Goal: Information Seeking & Learning: Learn about a topic

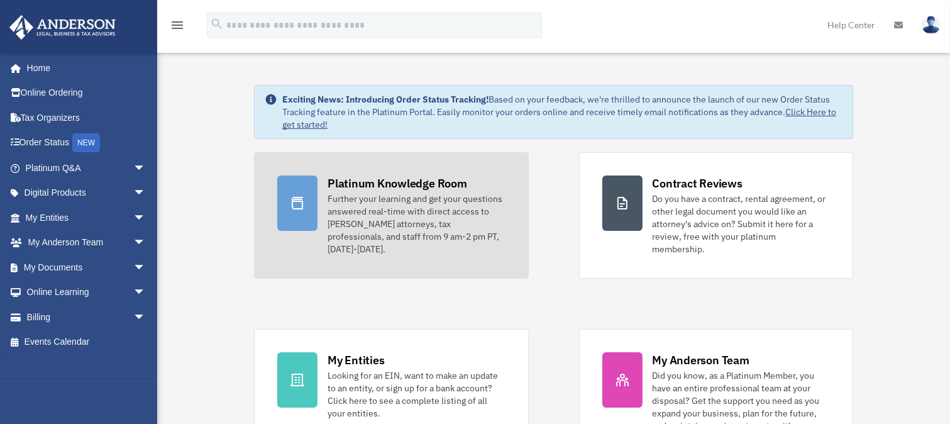
click at [387, 185] on div "Platinum Knowledge Room" at bounding box center [397, 183] width 140 height 16
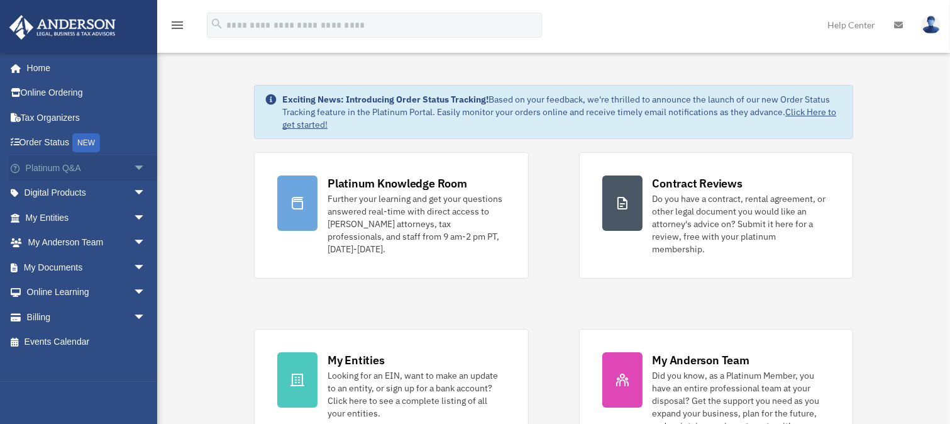
scroll to position [702, 0]
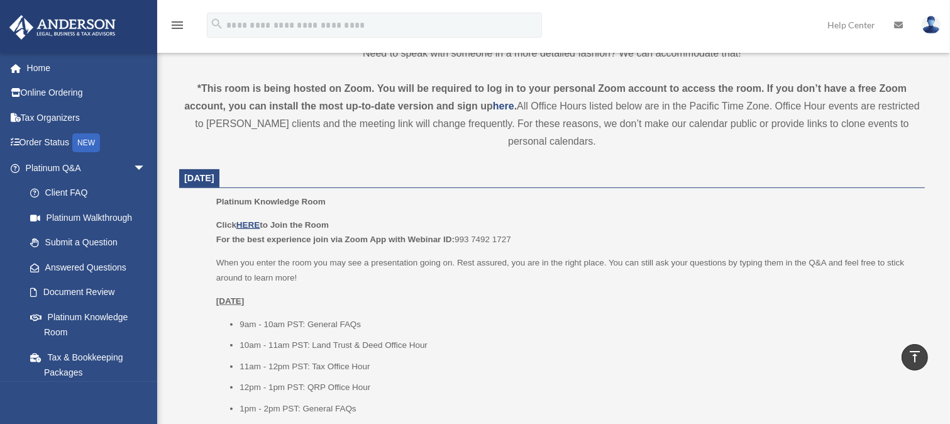
scroll to position [402, 0]
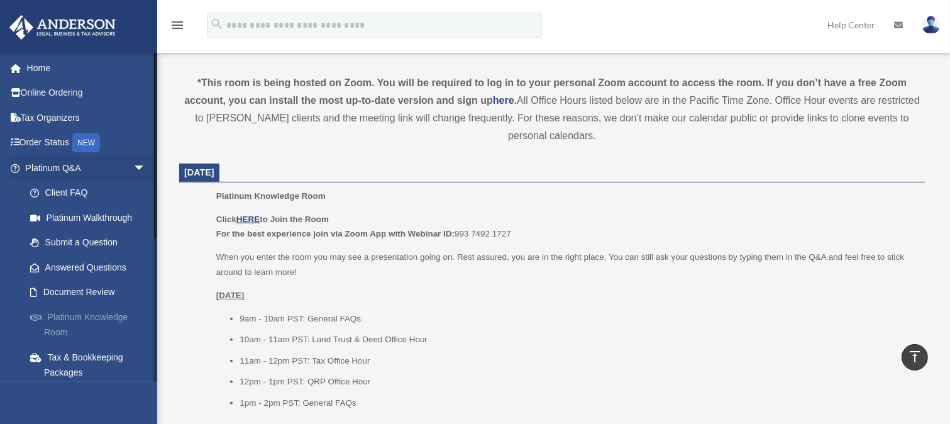
click at [63, 317] on link "Platinum Knowledge Room" at bounding box center [91, 324] width 147 height 40
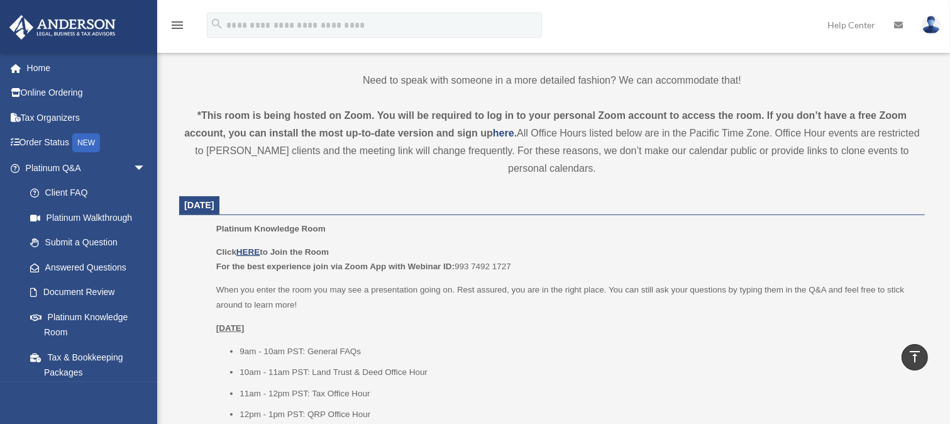
scroll to position [402, 0]
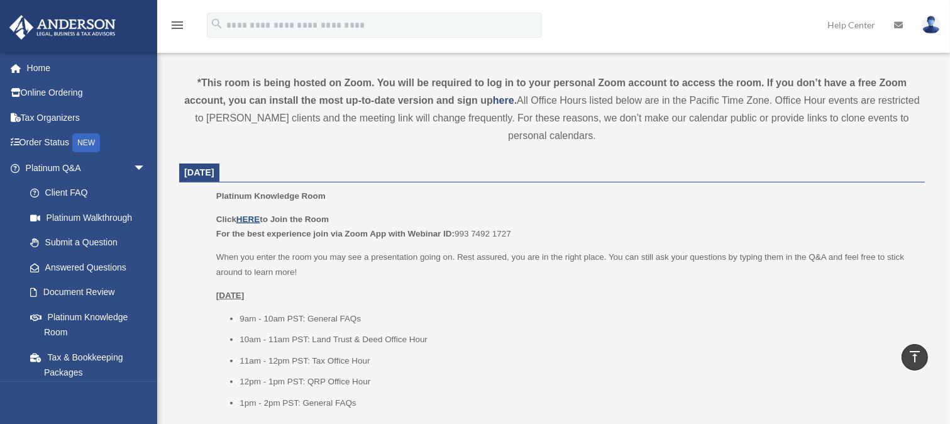
click at [245, 215] on u "HERE" at bounding box center [247, 218] width 23 height 9
